Goal: Information Seeking & Learning: Learn about a topic

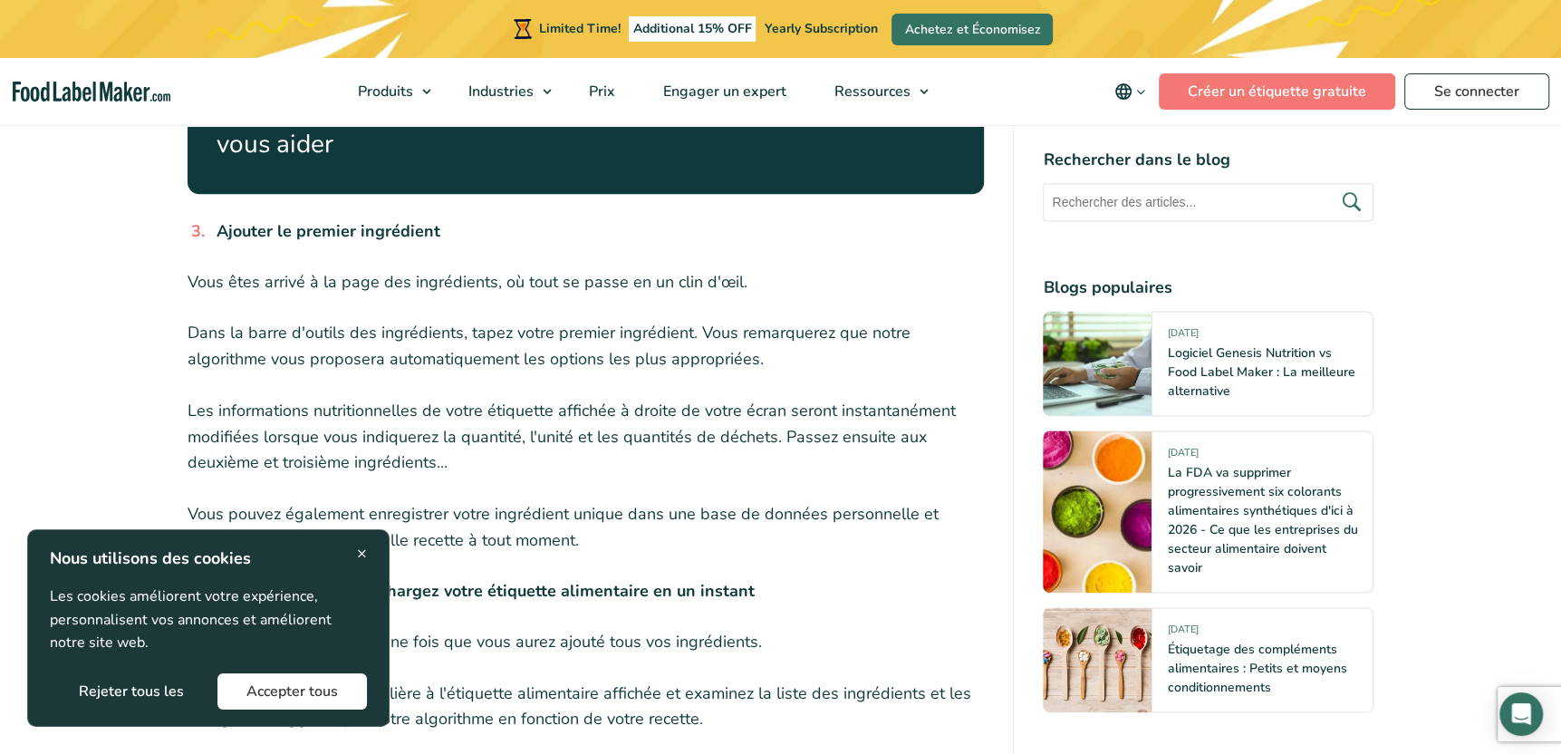
scroll to position [1803, 0]
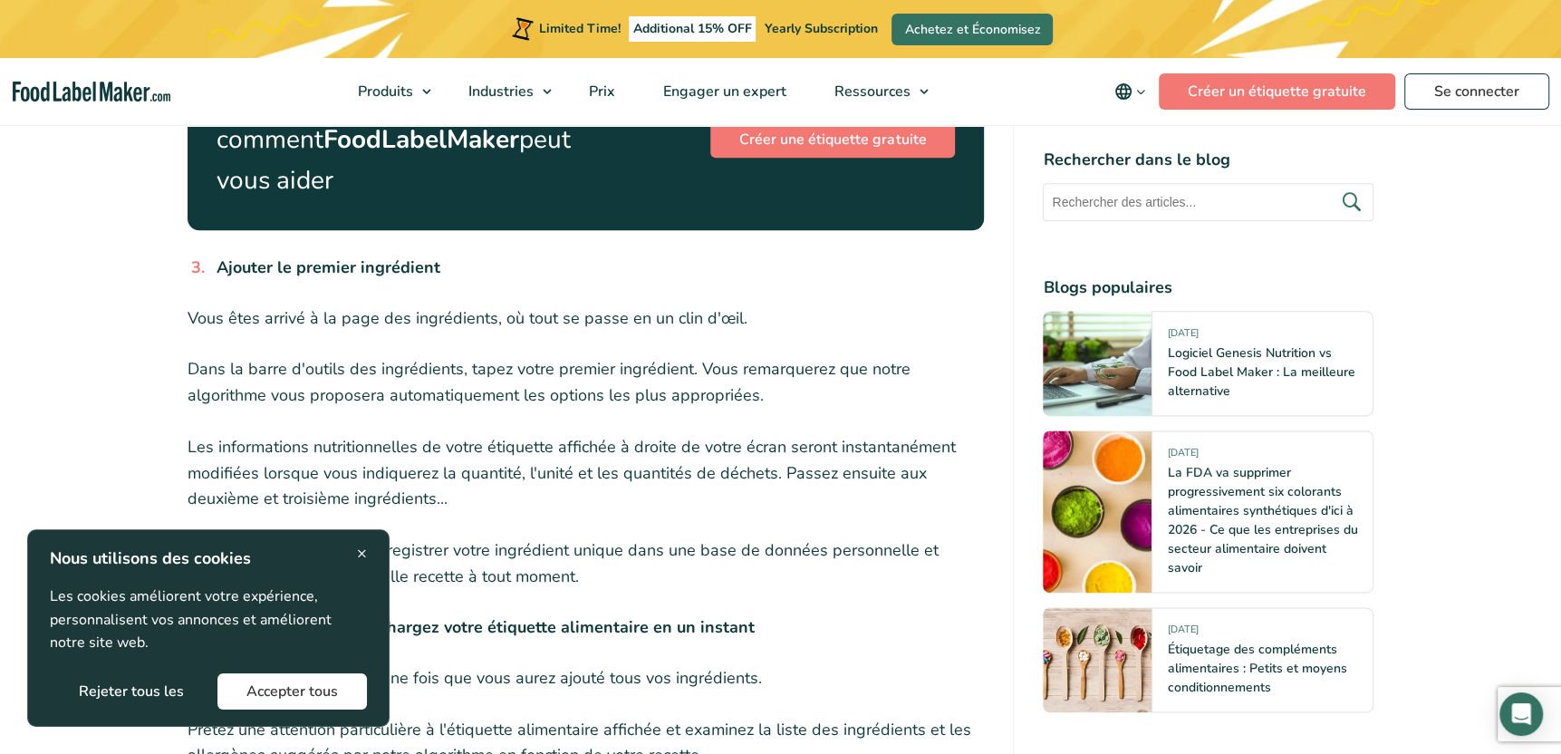
click at [360, 546] on span "×" at bounding box center [362, 553] width 10 height 24
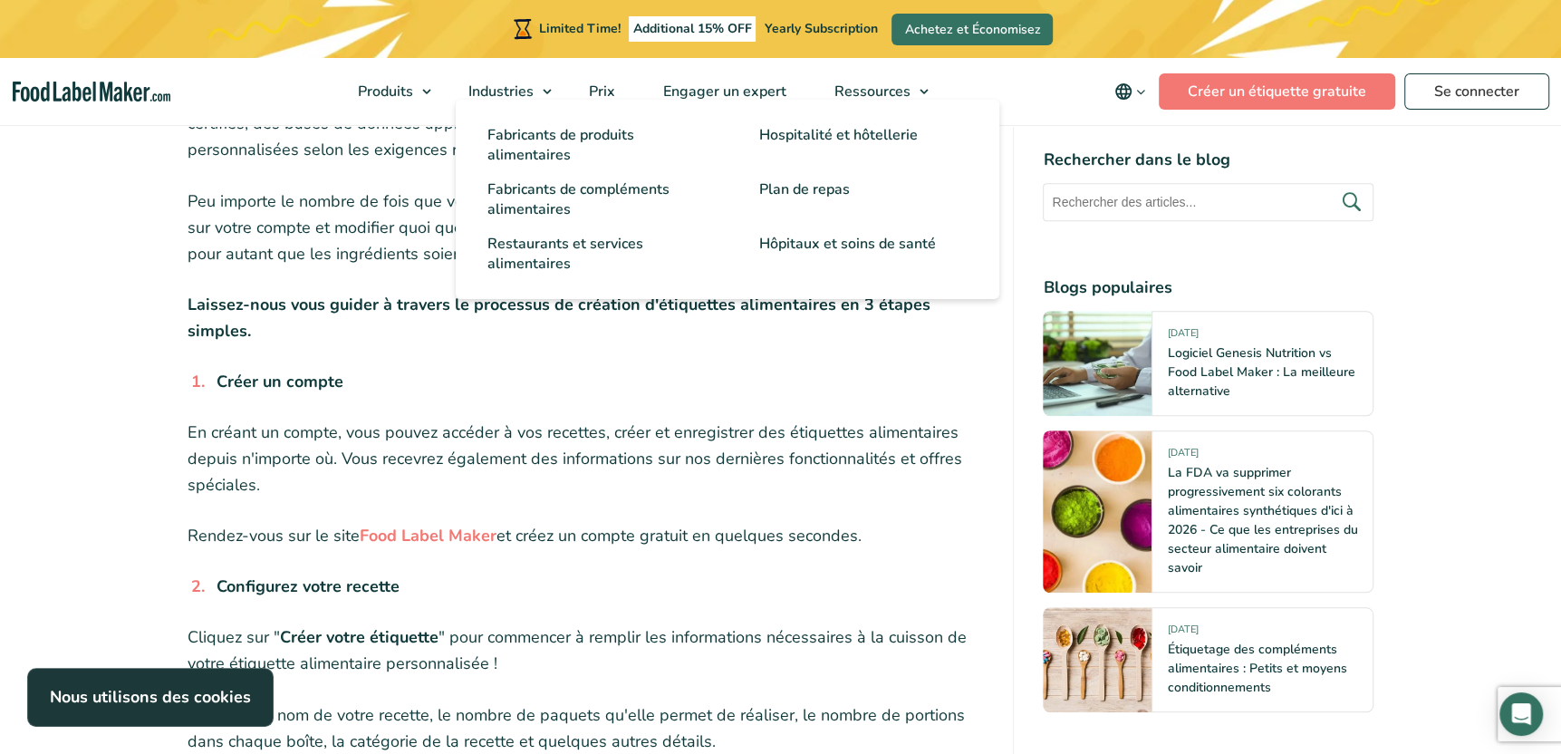
scroll to position [988, 0]
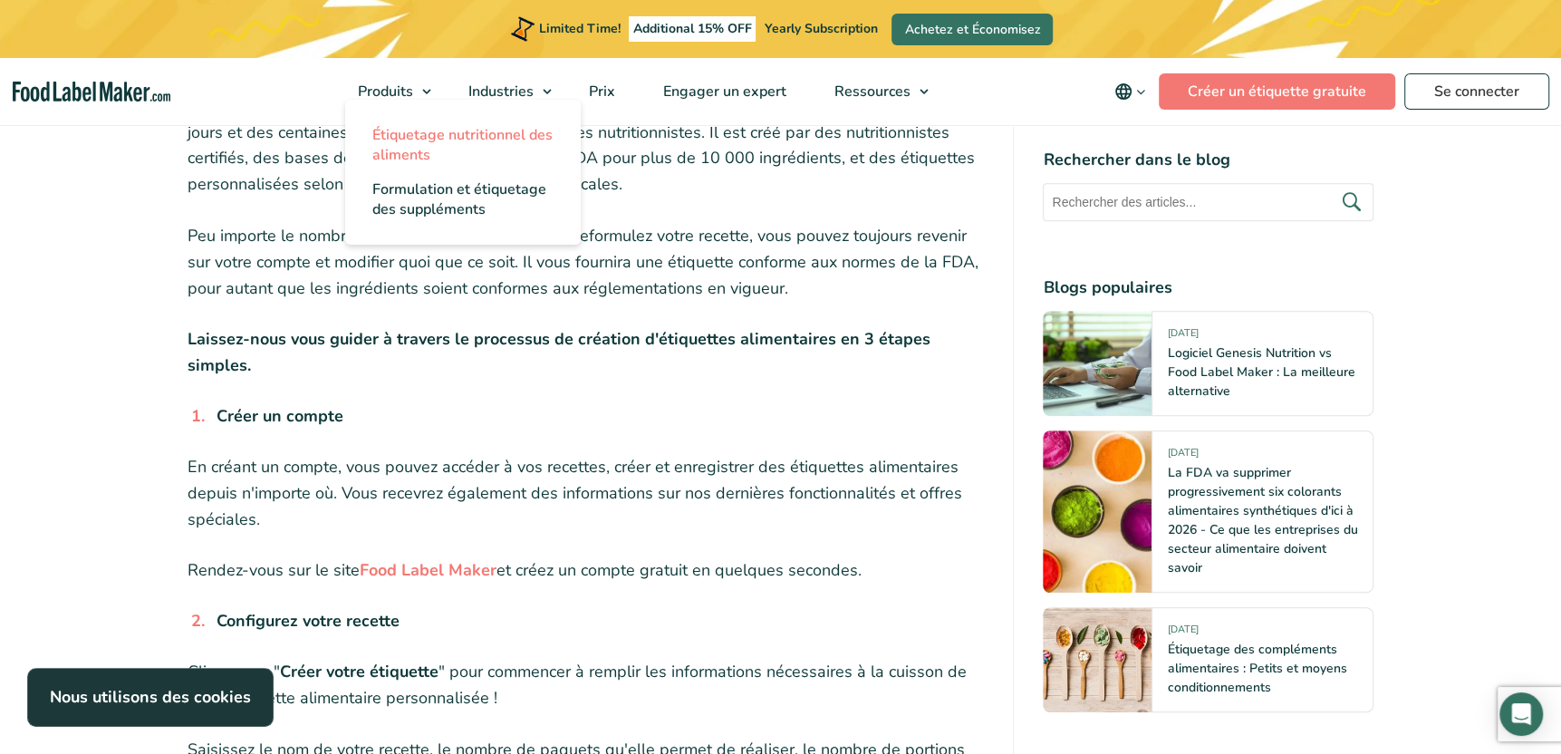
click at [409, 147] on span "Étiquetage nutritionnel des aliments" at bounding box center [462, 145] width 180 height 40
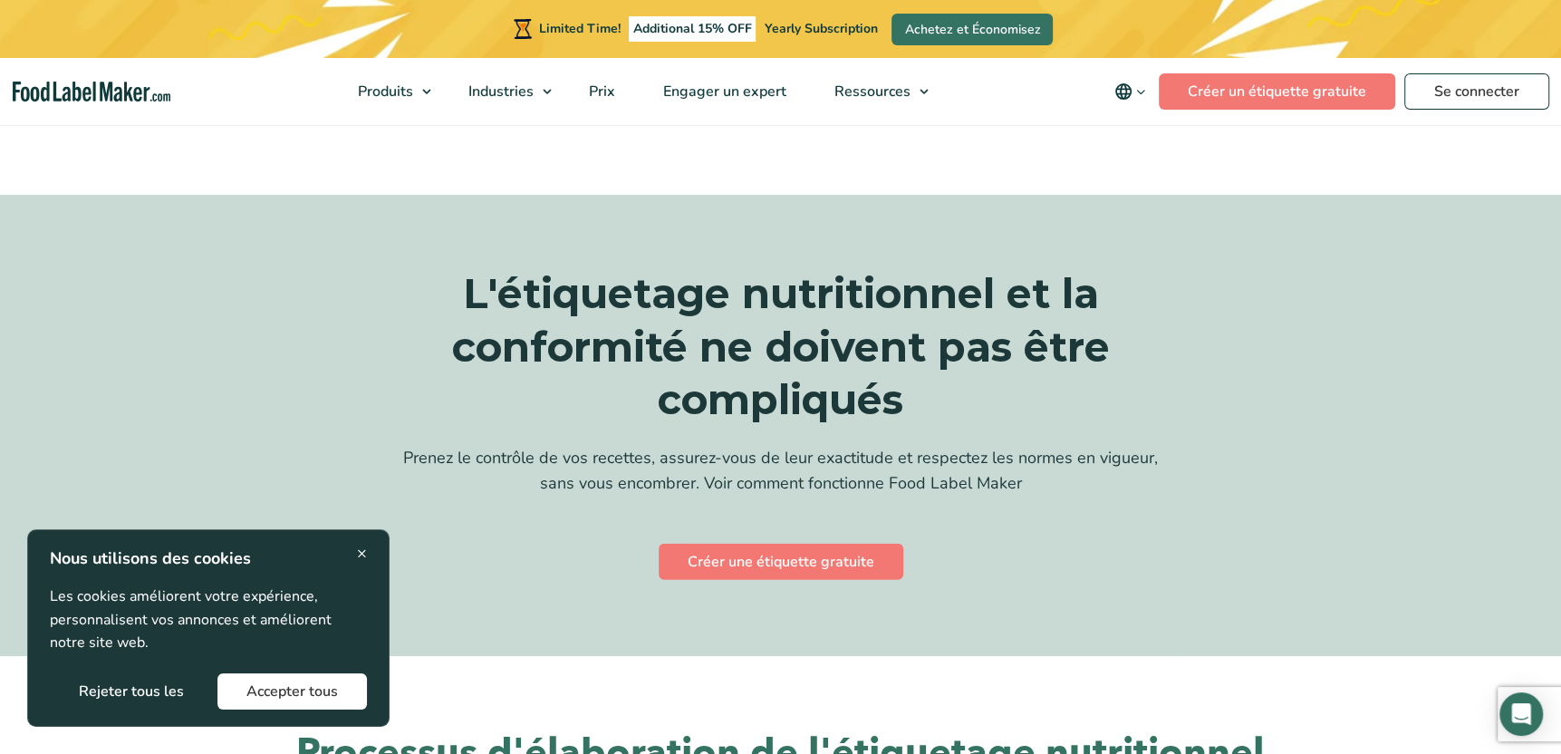
scroll to position [3625, 0]
click at [611, 82] on span "Prix" at bounding box center [601, 92] width 34 height 20
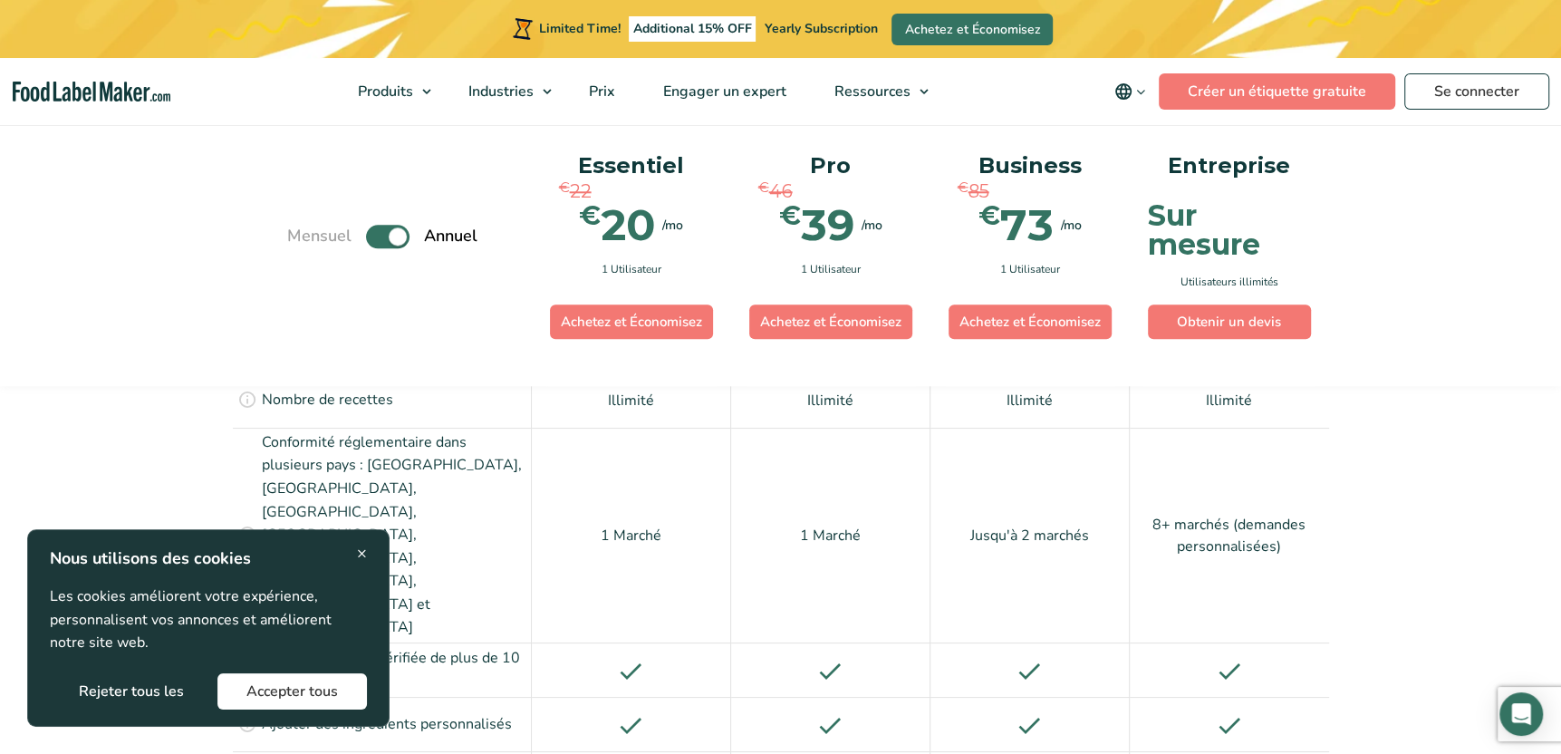
scroll to position [1722, 0]
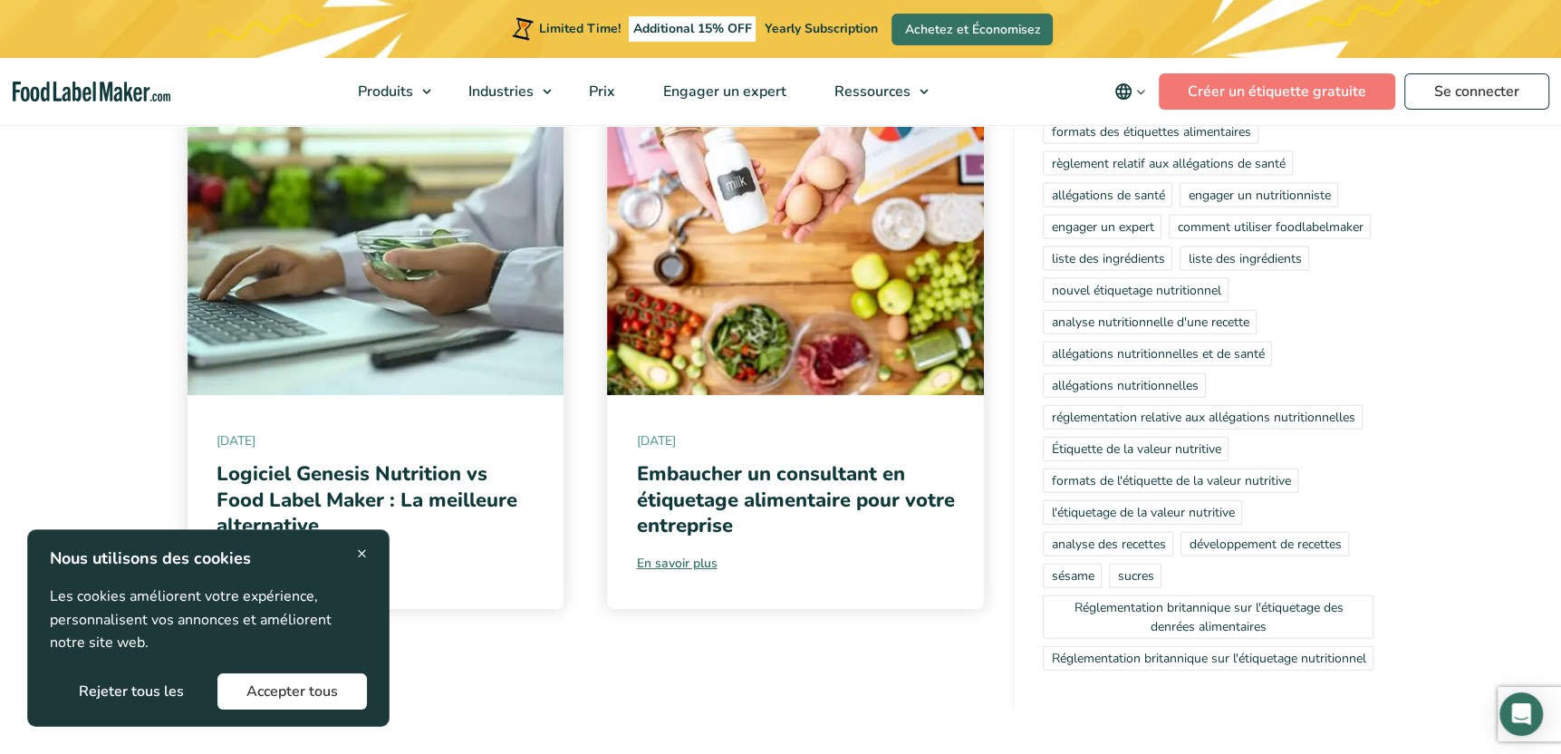
scroll to position [9243, 0]
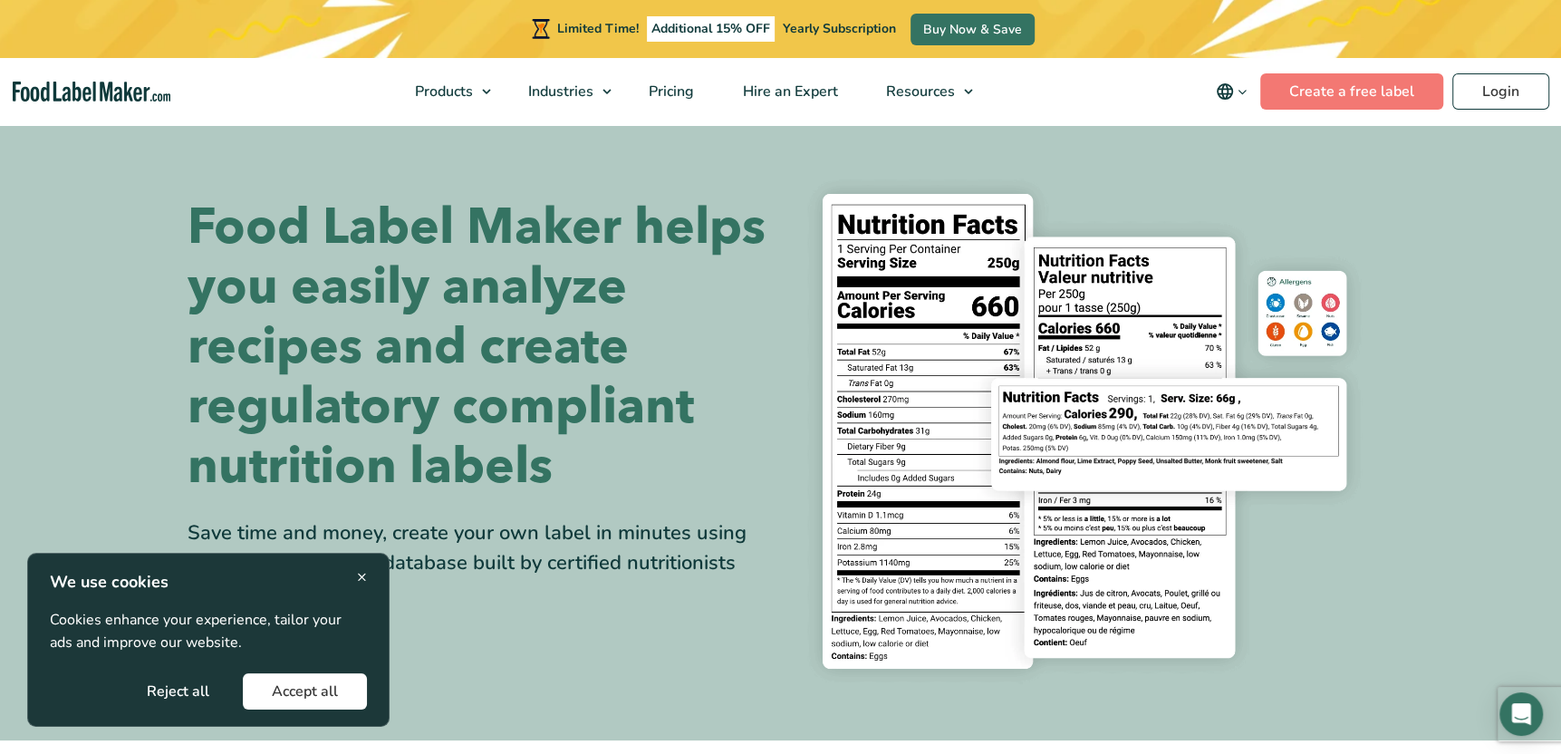
click at [1231, 94] on icon "main navigation" at bounding box center [1225, 91] width 16 height 16
click at [1275, 178] on link "Français" at bounding box center [1257, 180] width 50 height 18
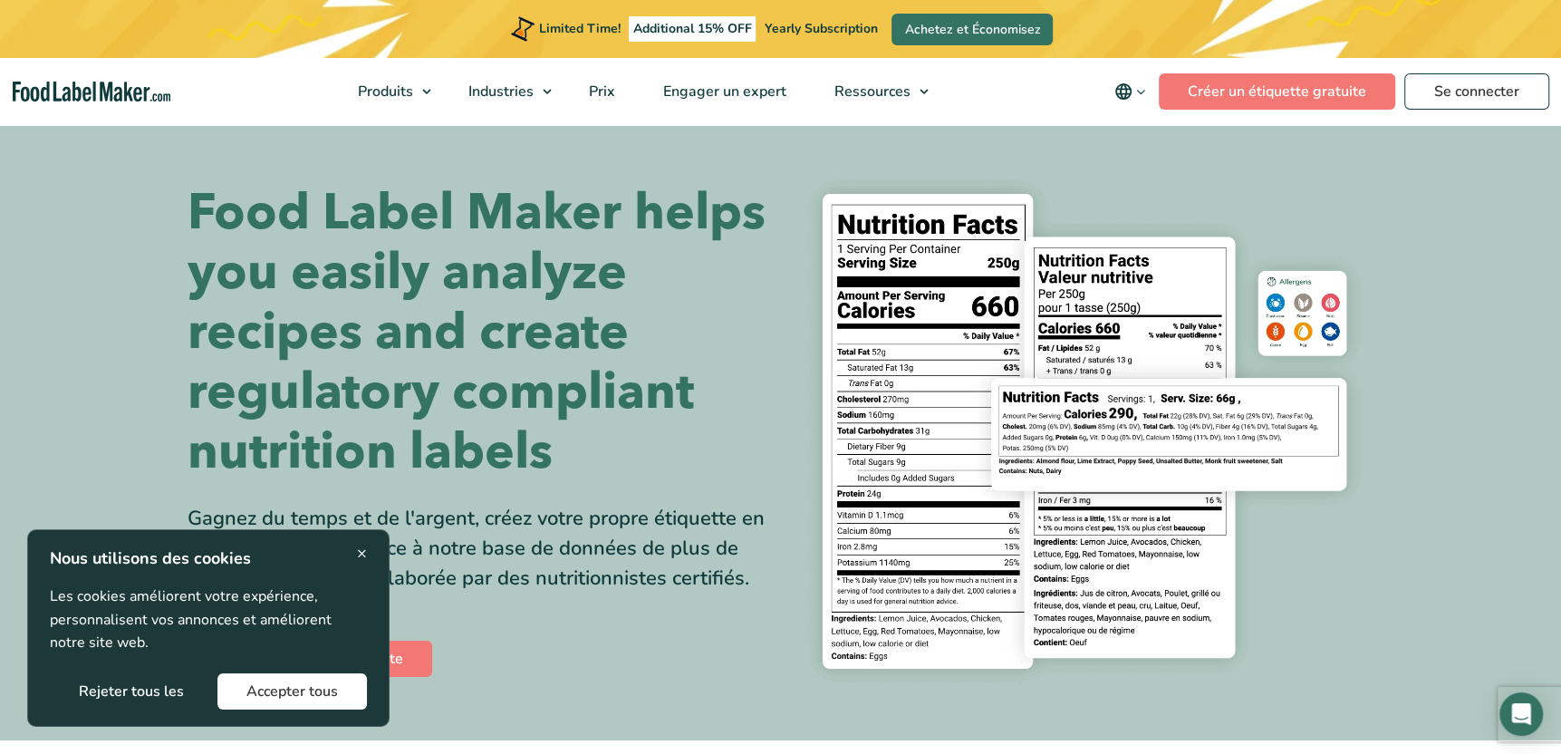
click at [343, 687] on button "Accepter tous" at bounding box center [292, 691] width 150 height 36
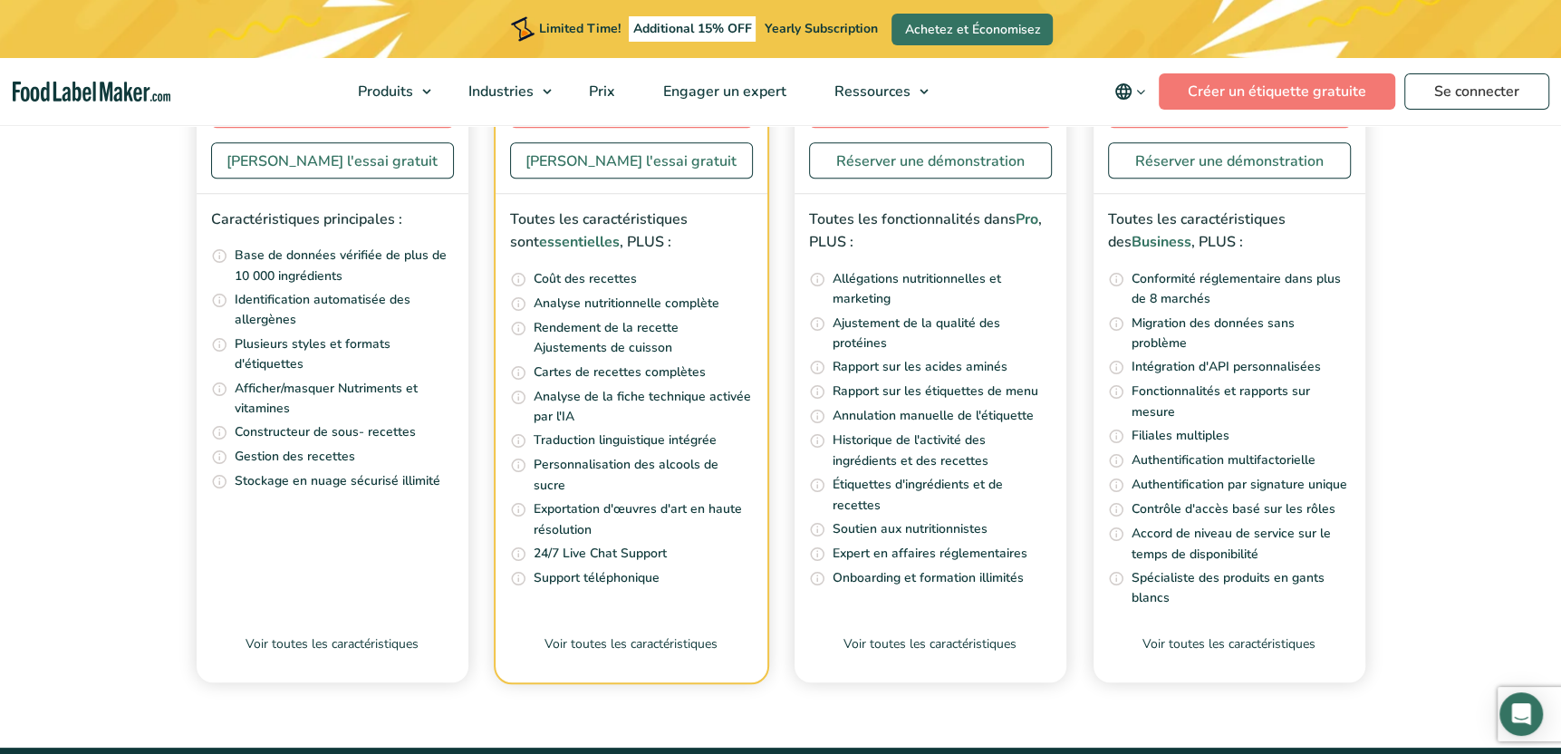
scroll to position [6525, 0]
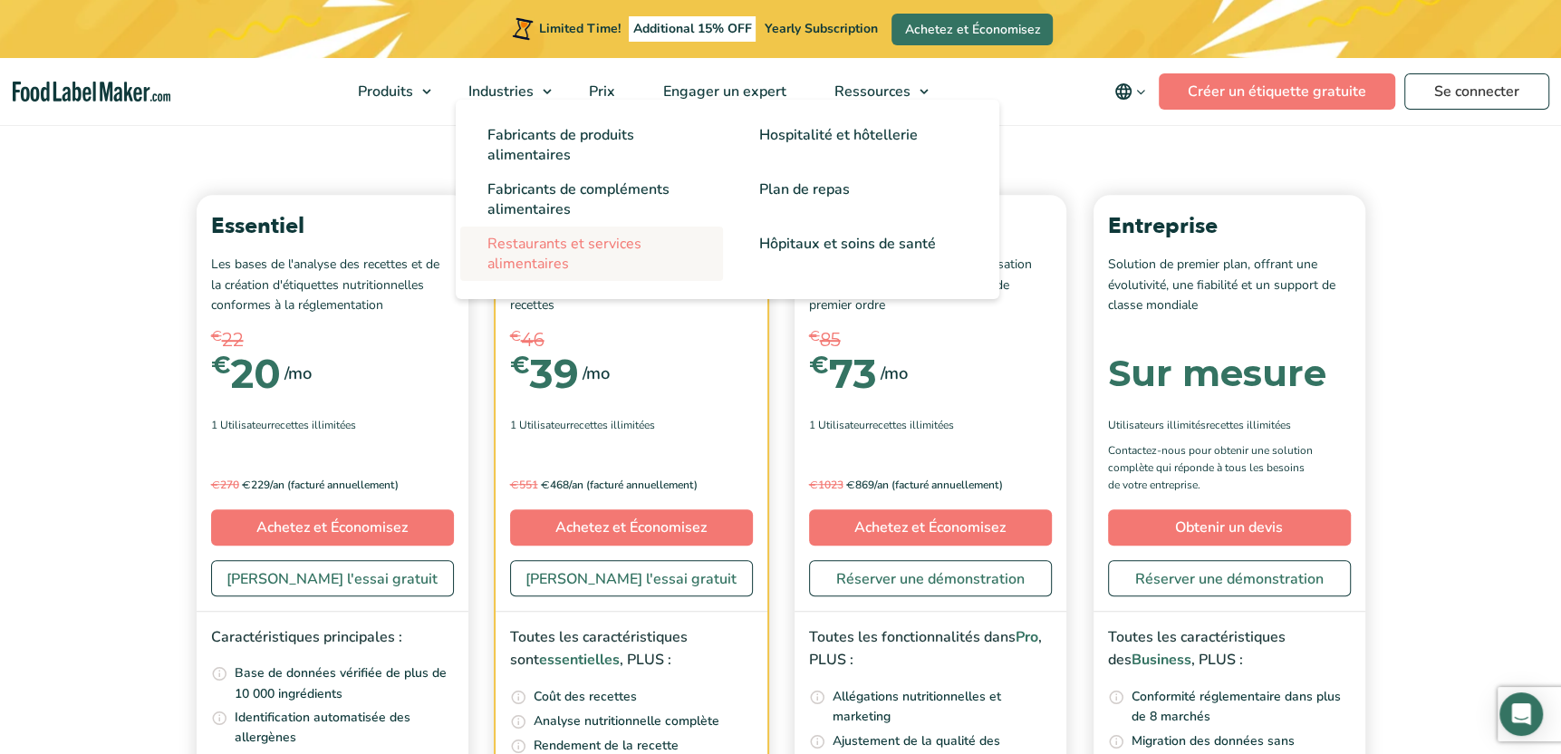
click at [549, 263] on span "Restaurants et services alimentaires" at bounding box center [565, 254] width 154 height 40
